Goal: Book appointment/travel/reservation

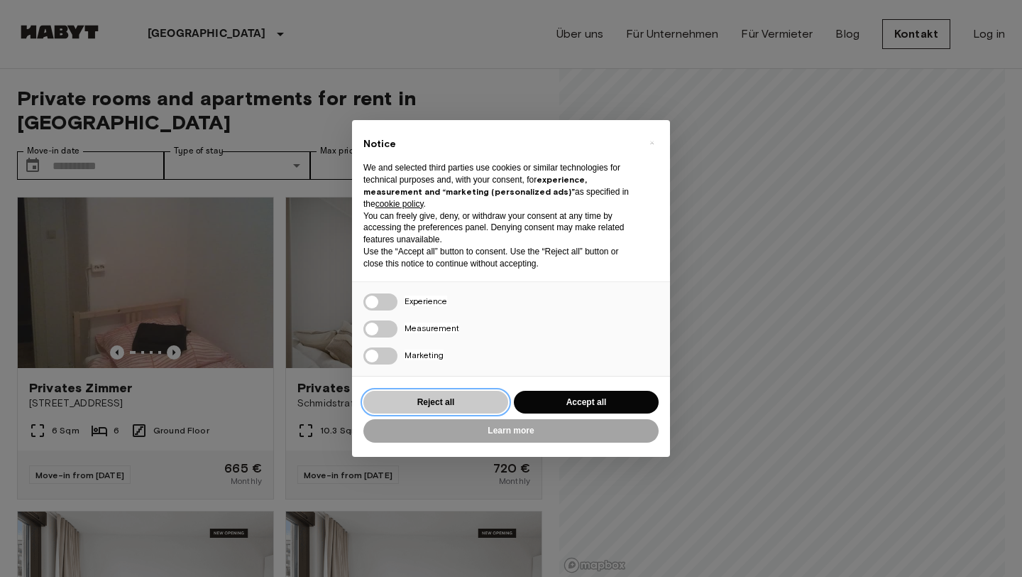
click at [474, 395] on button "Reject all" at bounding box center [436, 402] width 145 height 23
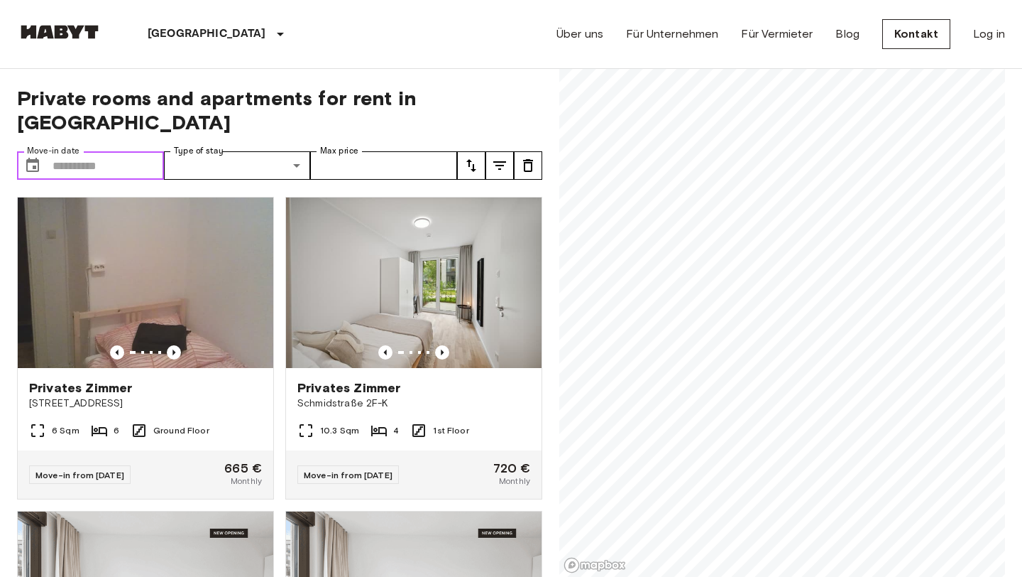
click at [99, 151] on input "Move-in date" at bounding box center [108, 165] width 111 height 28
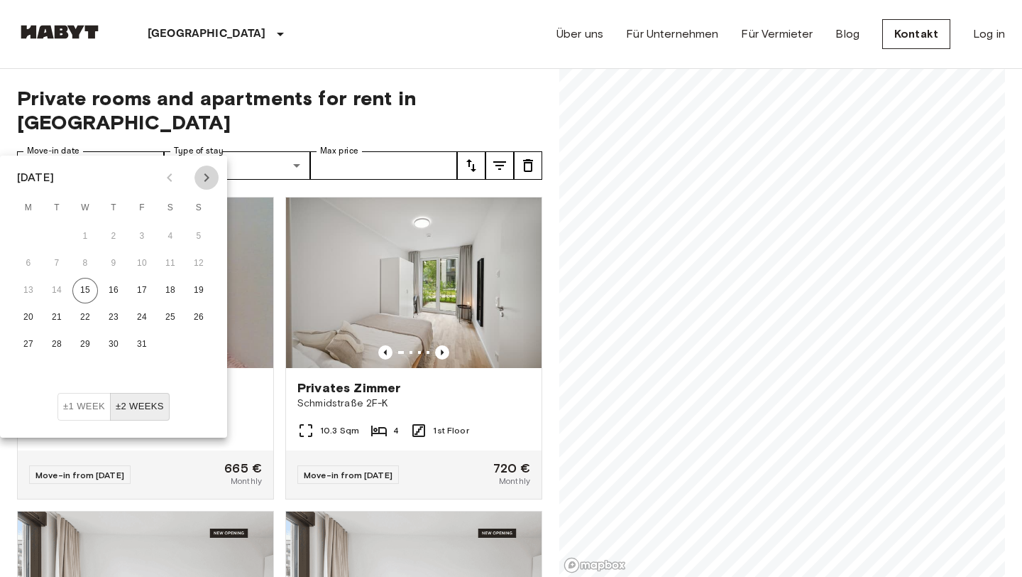
click at [204, 176] on icon "Next month" at bounding box center [206, 177] width 17 height 17
click at [171, 232] on button "1" at bounding box center [171, 237] width 26 height 26
type input "**********"
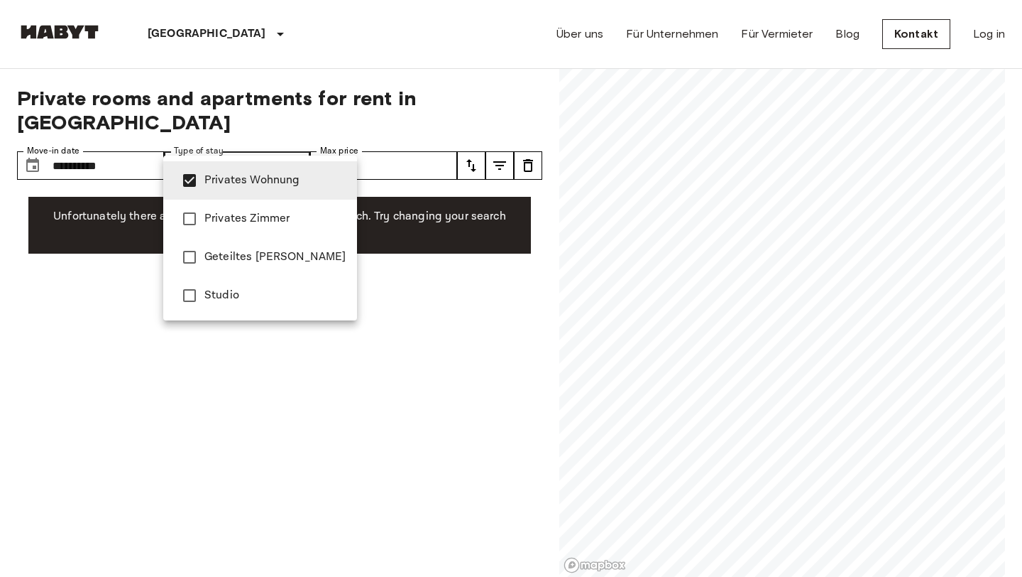
click at [367, 320] on div at bounding box center [511, 288] width 1022 height 577
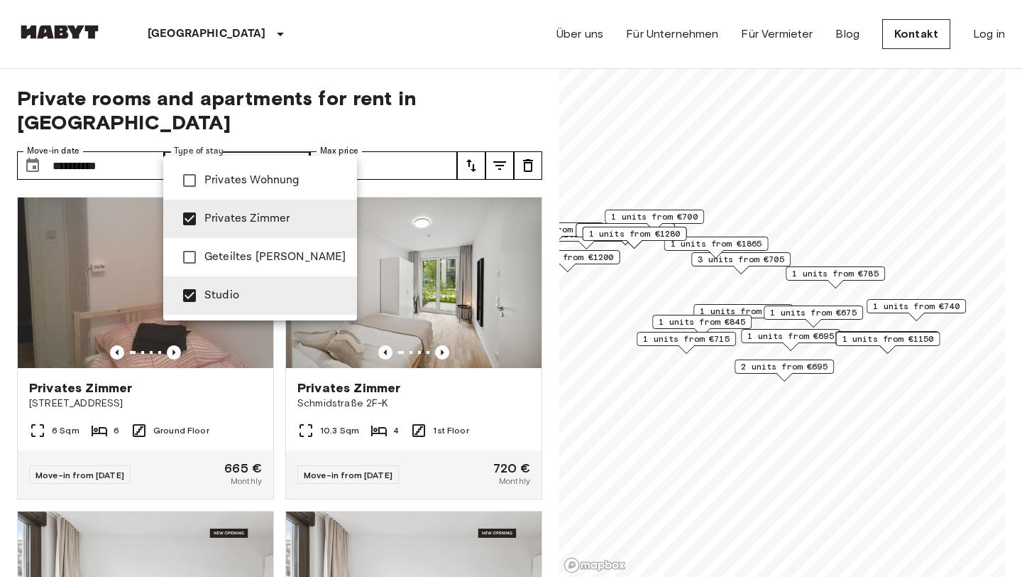
type input "******"
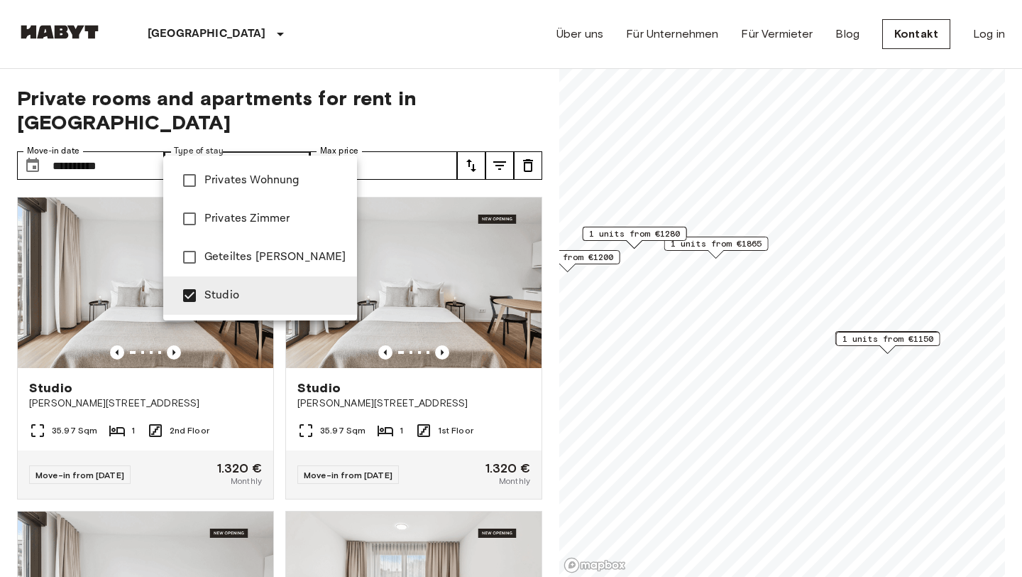
click at [315, 48] on div at bounding box center [511, 288] width 1022 height 577
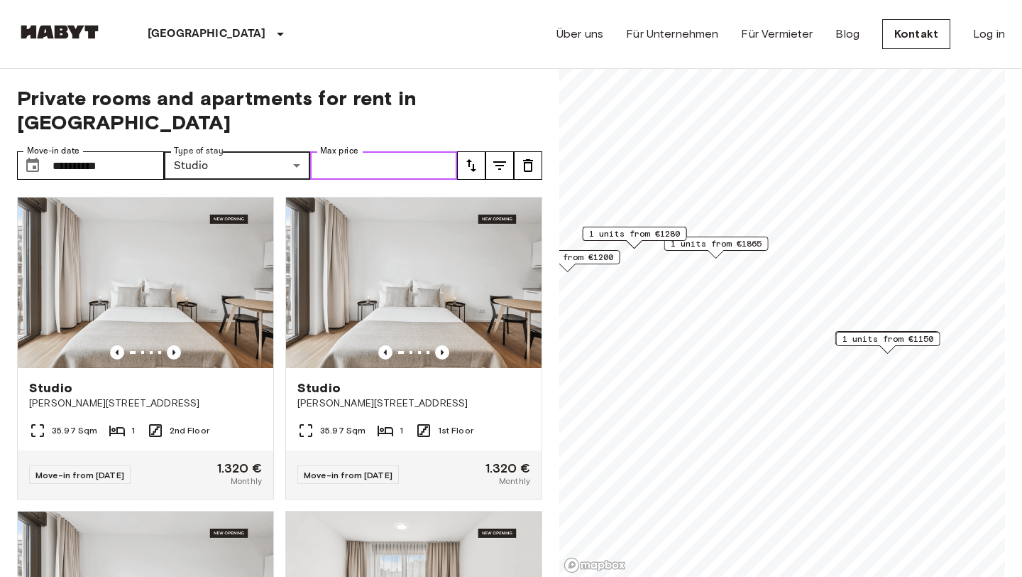
click at [350, 151] on input "Max price" at bounding box center [383, 165] width 147 height 28
click at [382, 93] on span "Private rooms and apartments for rent in [GEOGRAPHIC_DATA]" at bounding box center [279, 110] width 525 height 48
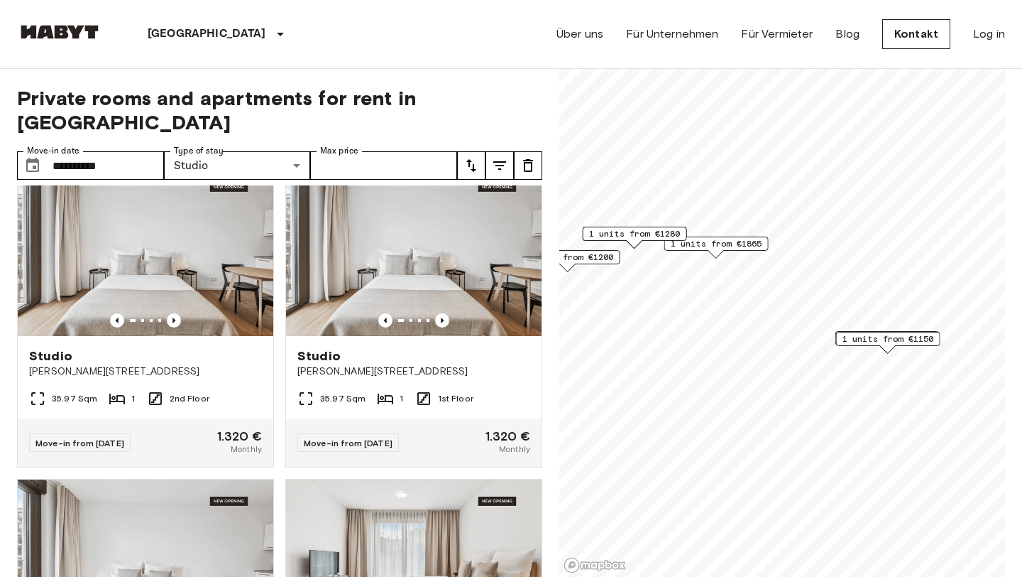
scroll to position [41, 0]
